Goal: Task Accomplishment & Management: Complete application form

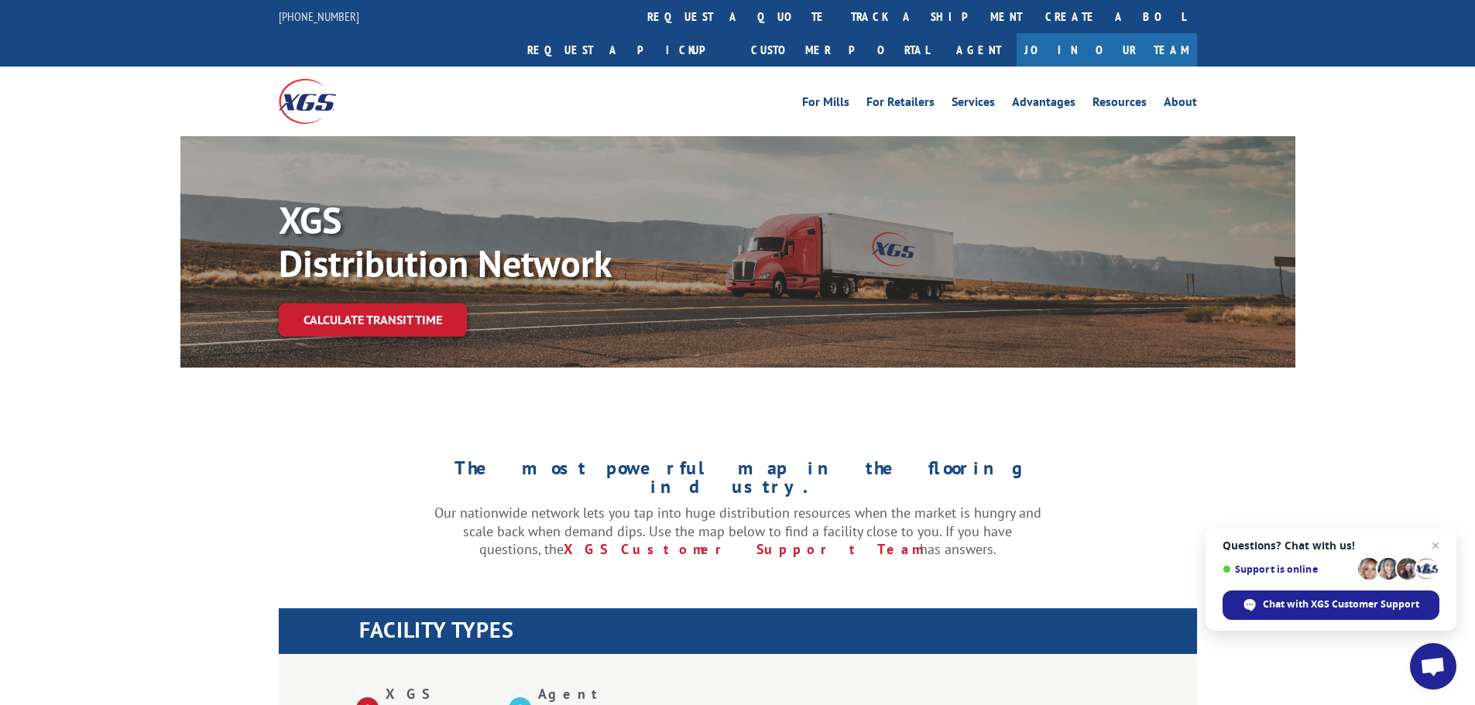
scroll to position [880, 0]
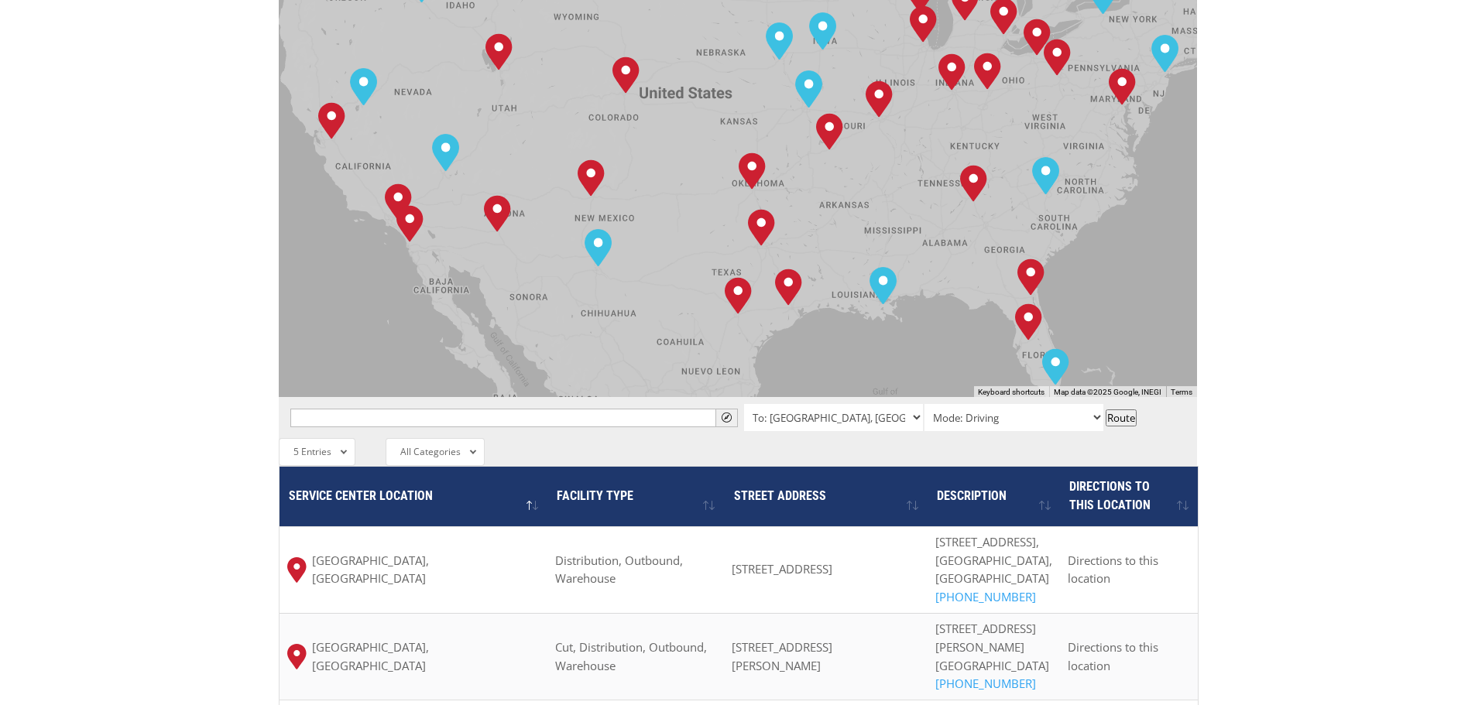
scroll to position [647, 0]
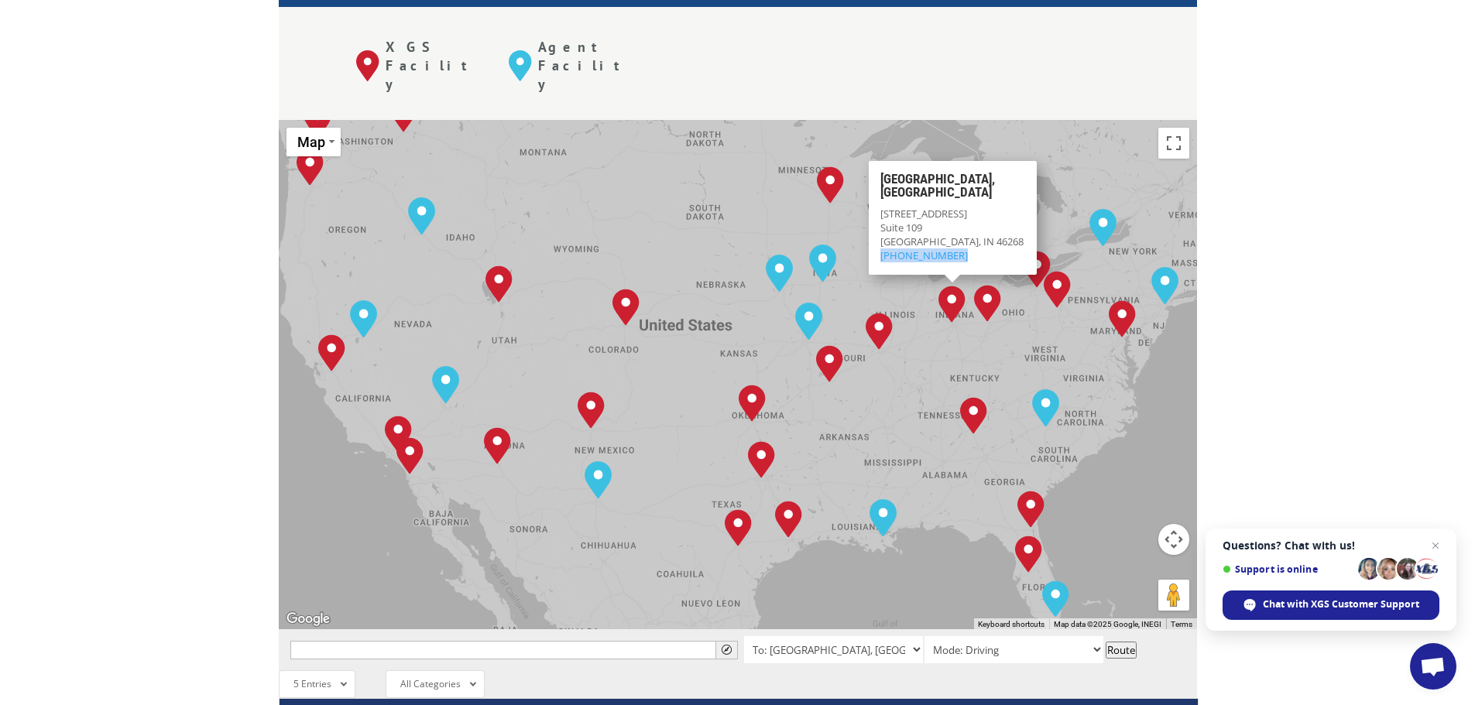
drag, startPoint x: 963, startPoint y: 179, endPoint x: 878, endPoint y: 184, distance: 85.3
click at [878, 184] on div "Indianapolis, IN 5801 W. 82nd St. Suite 109 Indianapolis, IN 46268 (317) 608-50…" at bounding box center [952, 217] width 168 height 114
copy span "(317) 608-5002"
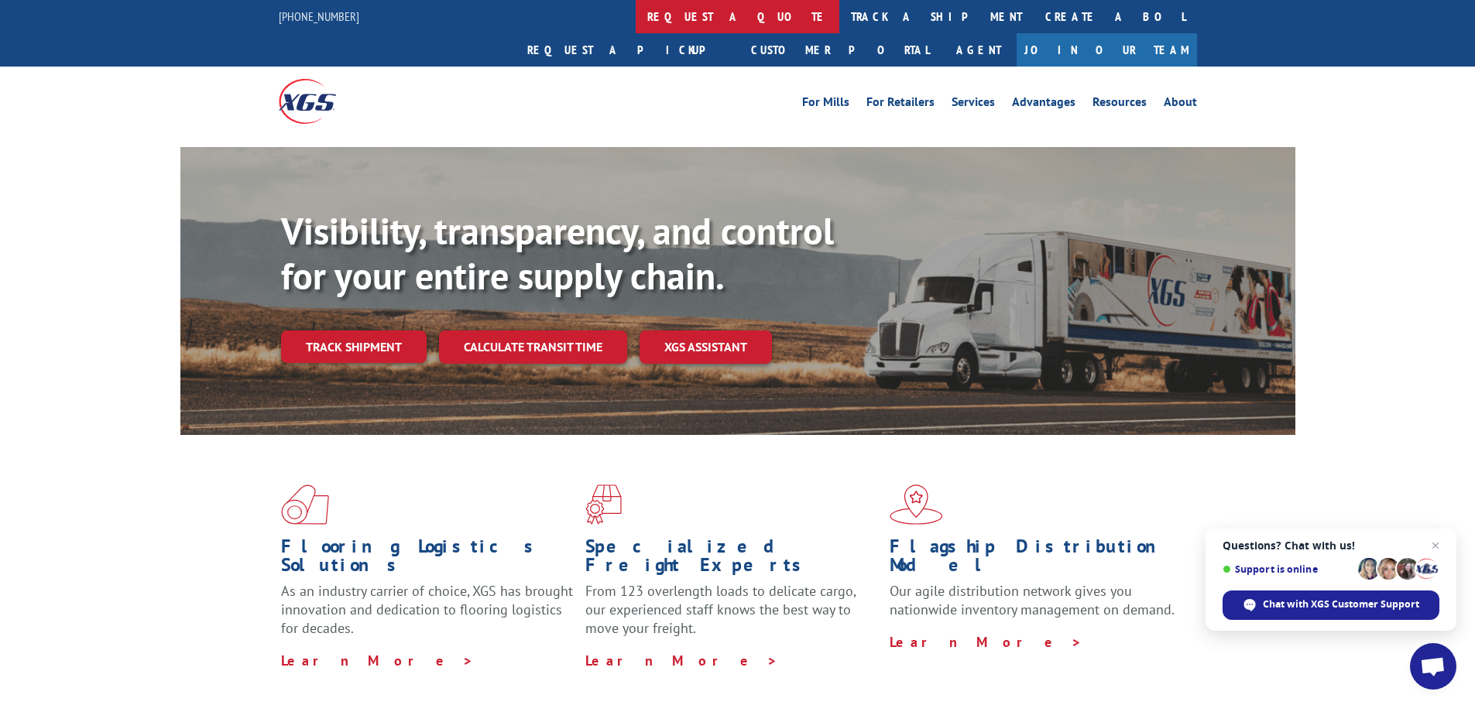
click at [636, 14] on link "request a quote" at bounding box center [738, 16] width 204 height 33
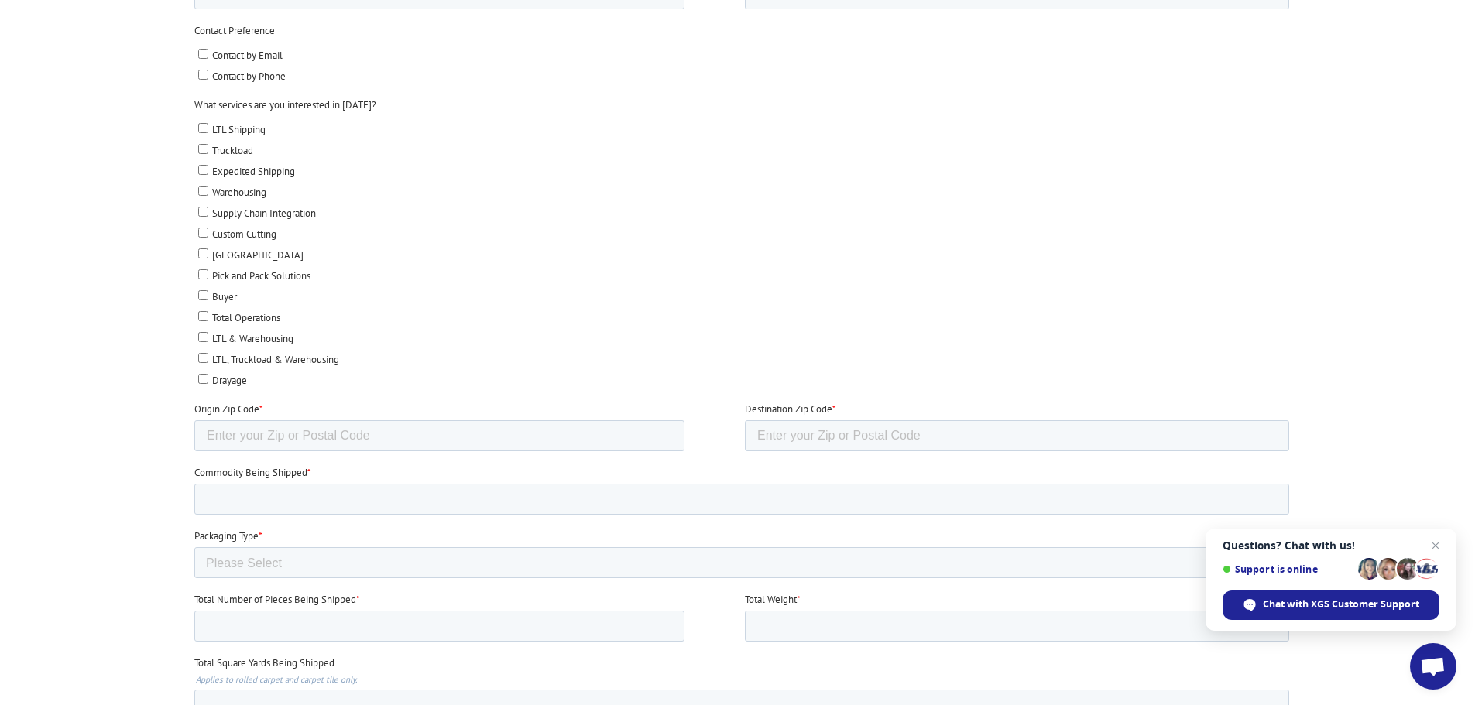
scroll to position [619, 0]
click at [424, 491] on input "Commodity Being Shipped *" at bounding box center [741, 493] width 1095 height 31
click at [55, 489] on div at bounding box center [737, 388] width 1475 height 1123
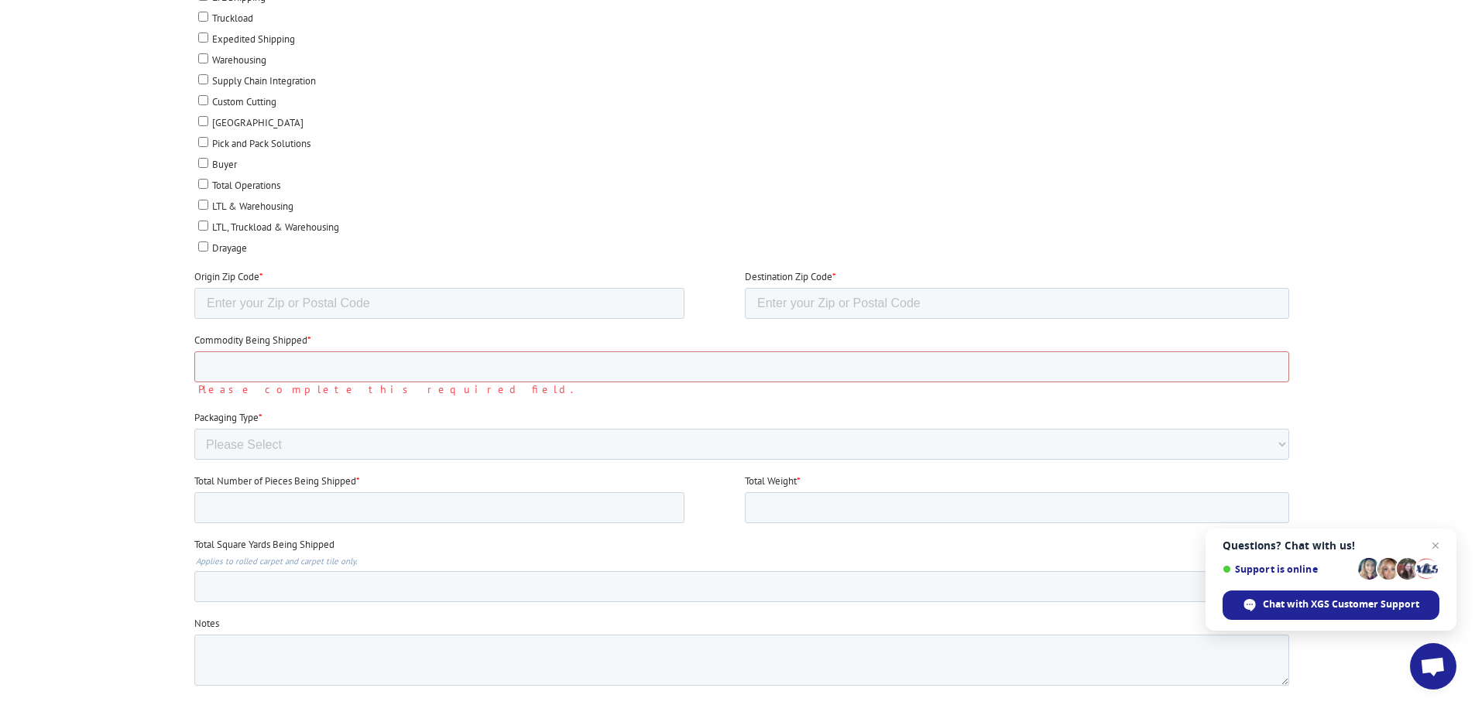
scroll to position [774, 0]
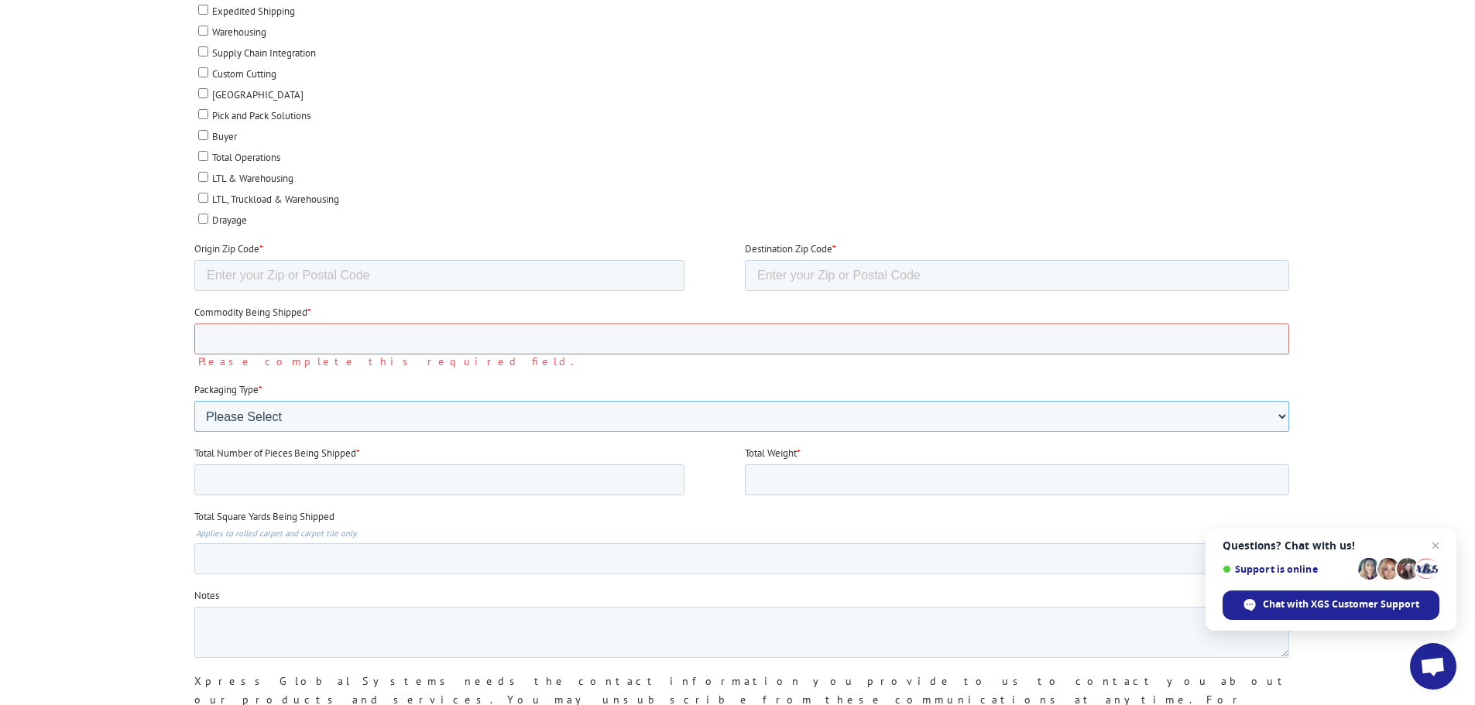
click at [279, 427] on select "Please Select Rolled Goods Palletized" at bounding box center [741, 416] width 1095 height 31
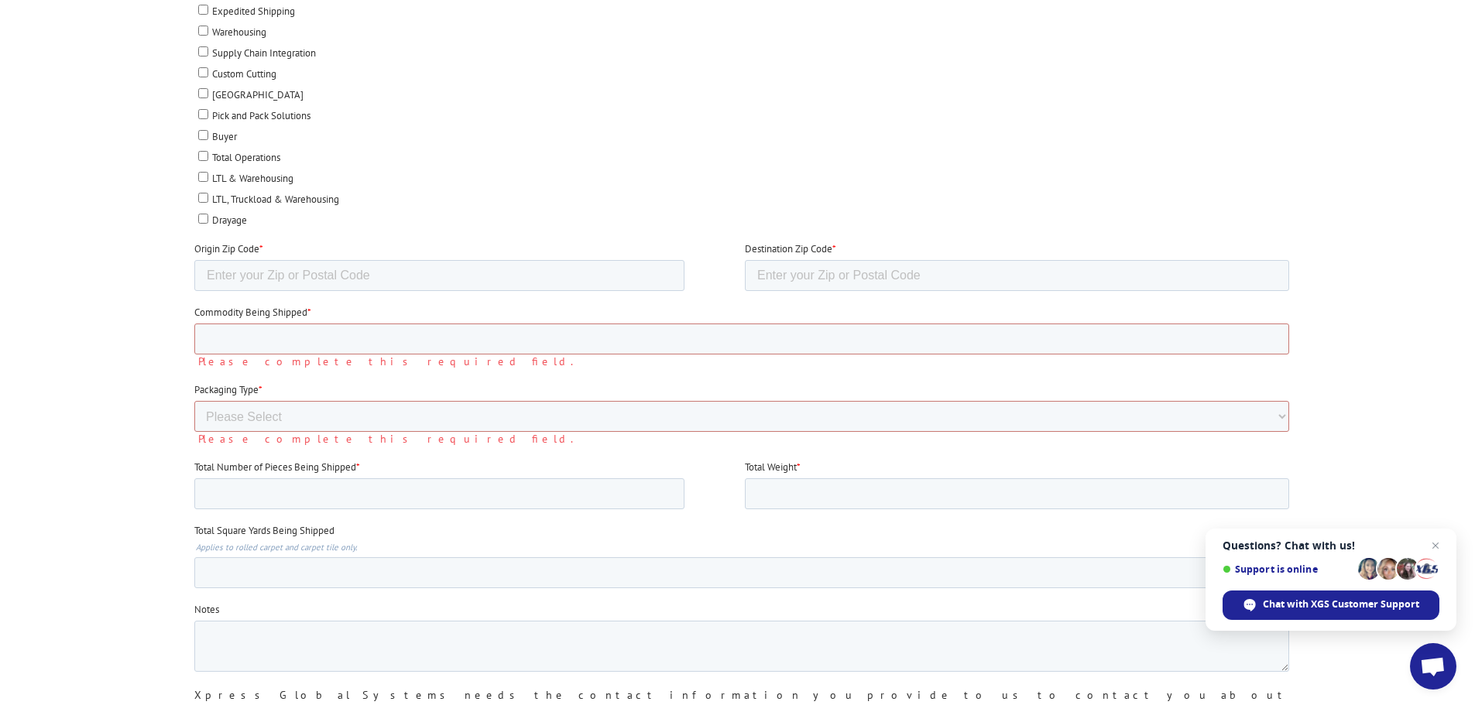
drag, startPoint x: 78, startPoint y: 450, endPoint x: 69, endPoint y: 689, distance: 239.4
click at [78, 450] on div at bounding box center [737, 240] width 1475 height 1137
click at [288, 340] on input "Commodity Being Shipped *" at bounding box center [741, 339] width 1095 height 31
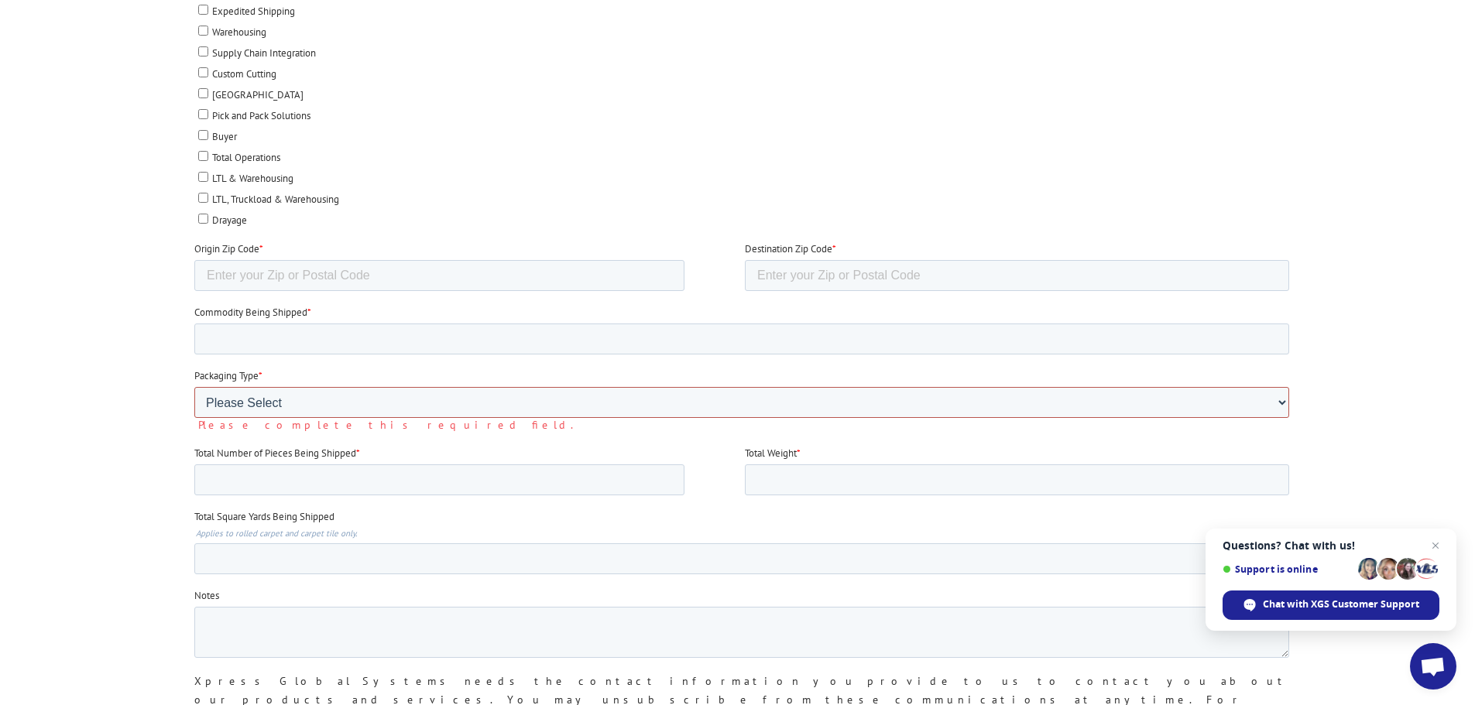
click at [310, 400] on select "Please Select Rolled Goods Palletized" at bounding box center [741, 402] width 1095 height 31
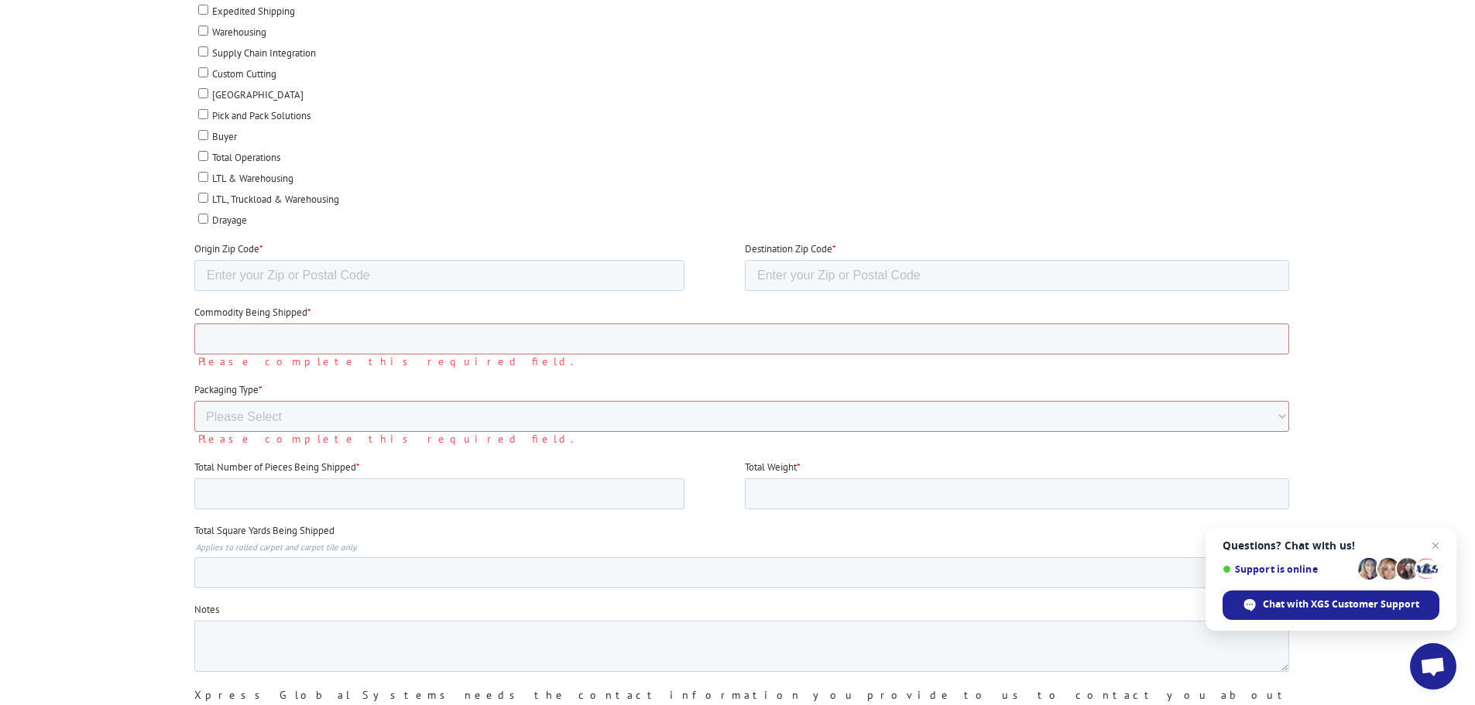
click at [107, 369] on div at bounding box center [737, 240] width 1475 height 1137
drag, startPoint x: 276, startPoint y: 386, endPoint x: 259, endPoint y: 388, distance: 16.4
click at [259, 388] on label "Packaging Type *" at bounding box center [744, 389] width 1101 height 15
click at [306, 388] on label "Packaging Type *" at bounding box center [744, 389] width 1101 height 15
click at [306, 401] on select "Please Select Rolled Goods Palletized" at bounding box center [741, 416] width 1095 height 31
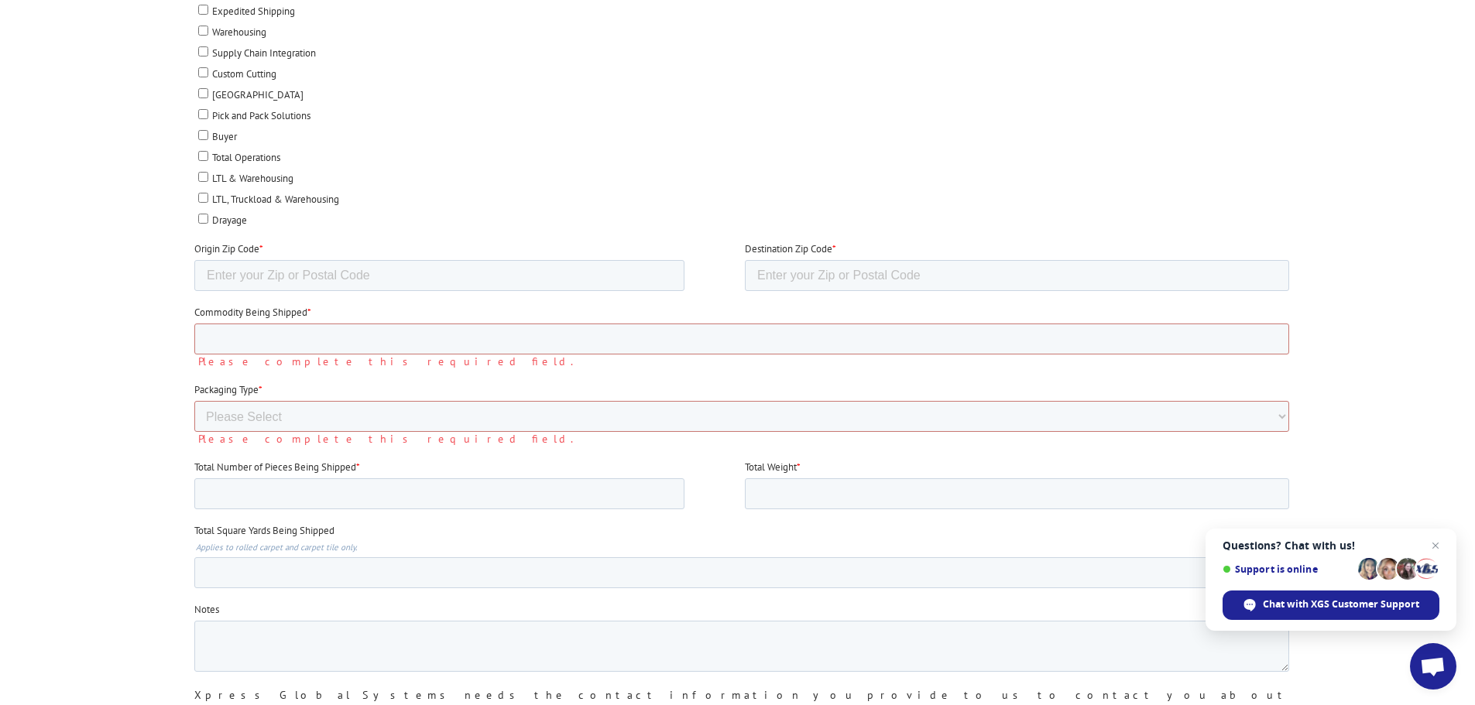
click at [99, 526] on div at bounding box center [737, 240] width 1475 height 1137
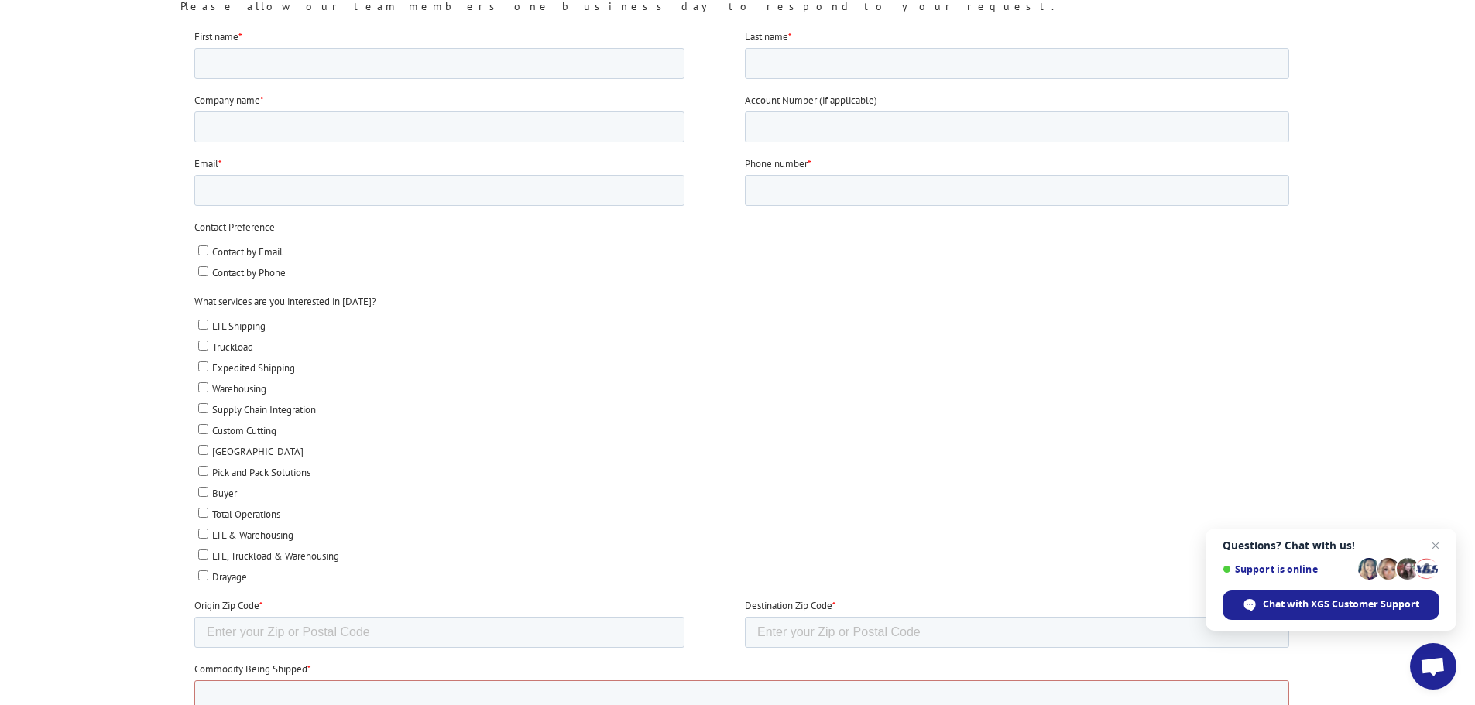
scroll to position [387, 0]
